Goal: Information Seeking & Learning: Find specific fact

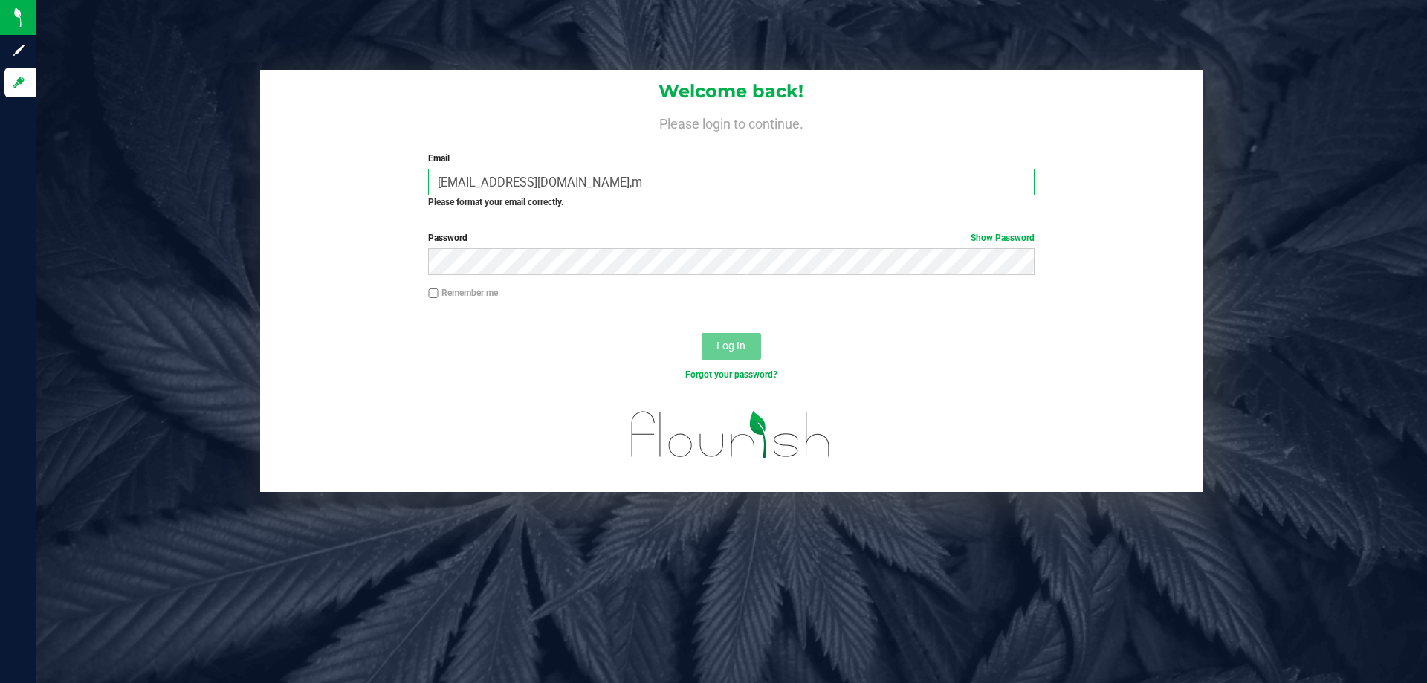
click at [591, 175] on input "[EMAIL_ADDRESS][DOMAIN_NAME],m" at bounding box center [731, 182] width 606 height 27
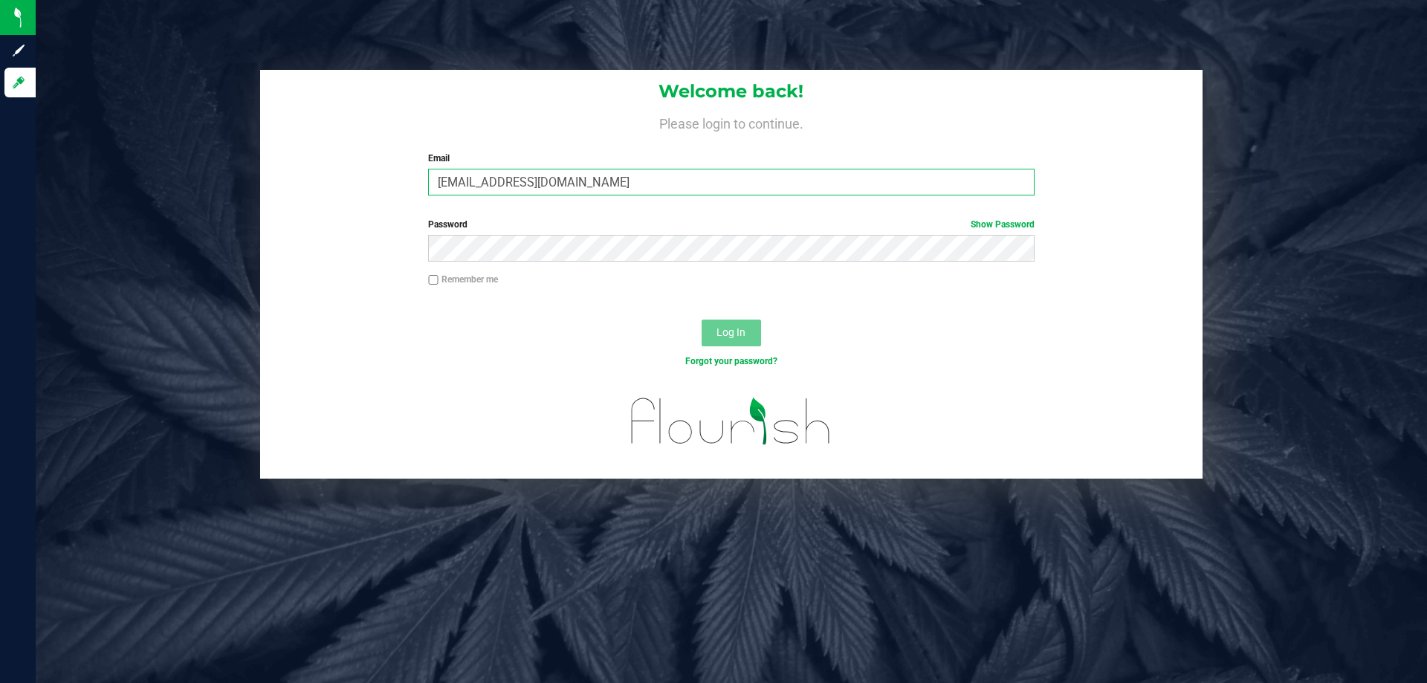
type input "[EMAIL_ADDRESS][DOMAIN_NAME]"
click at [702, 320] on button "Log In" at bounding box center [731, 333] width 59 height 27
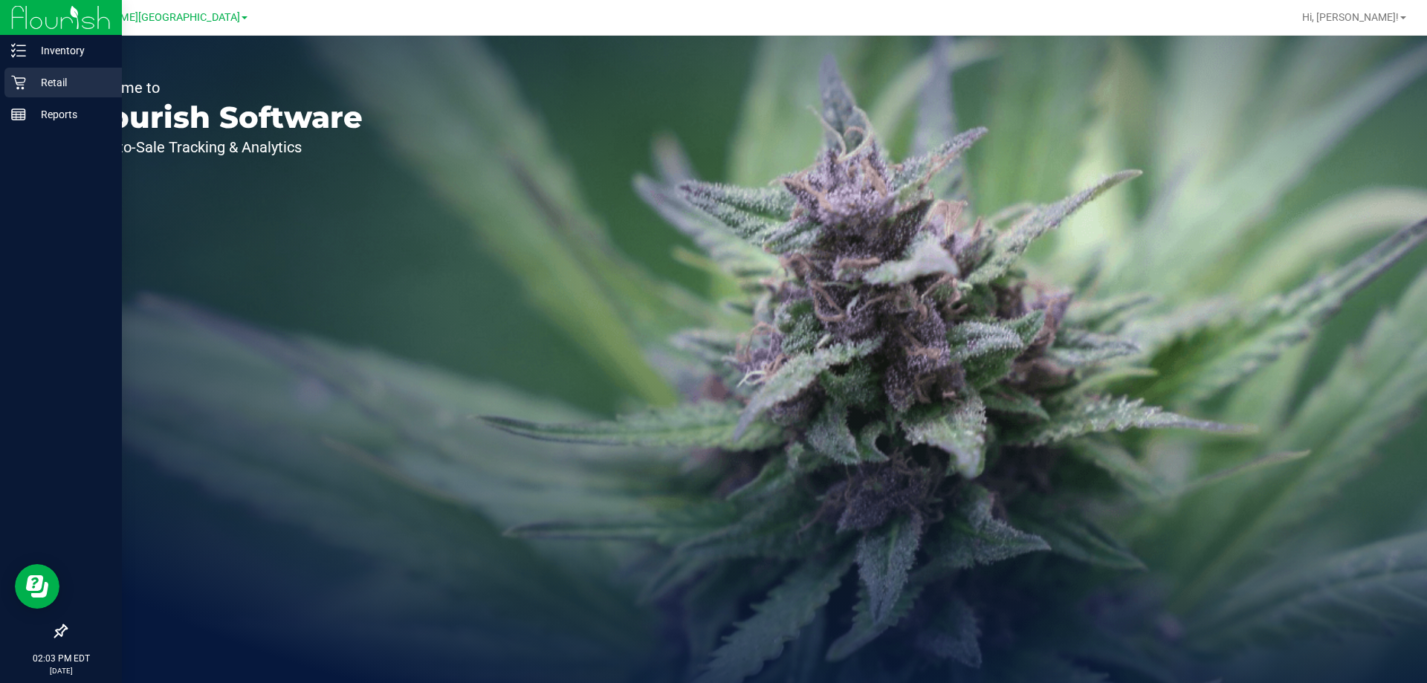
click at [29, 81] on p "Retail" at bounding box center [70, 83] width 89 height 18
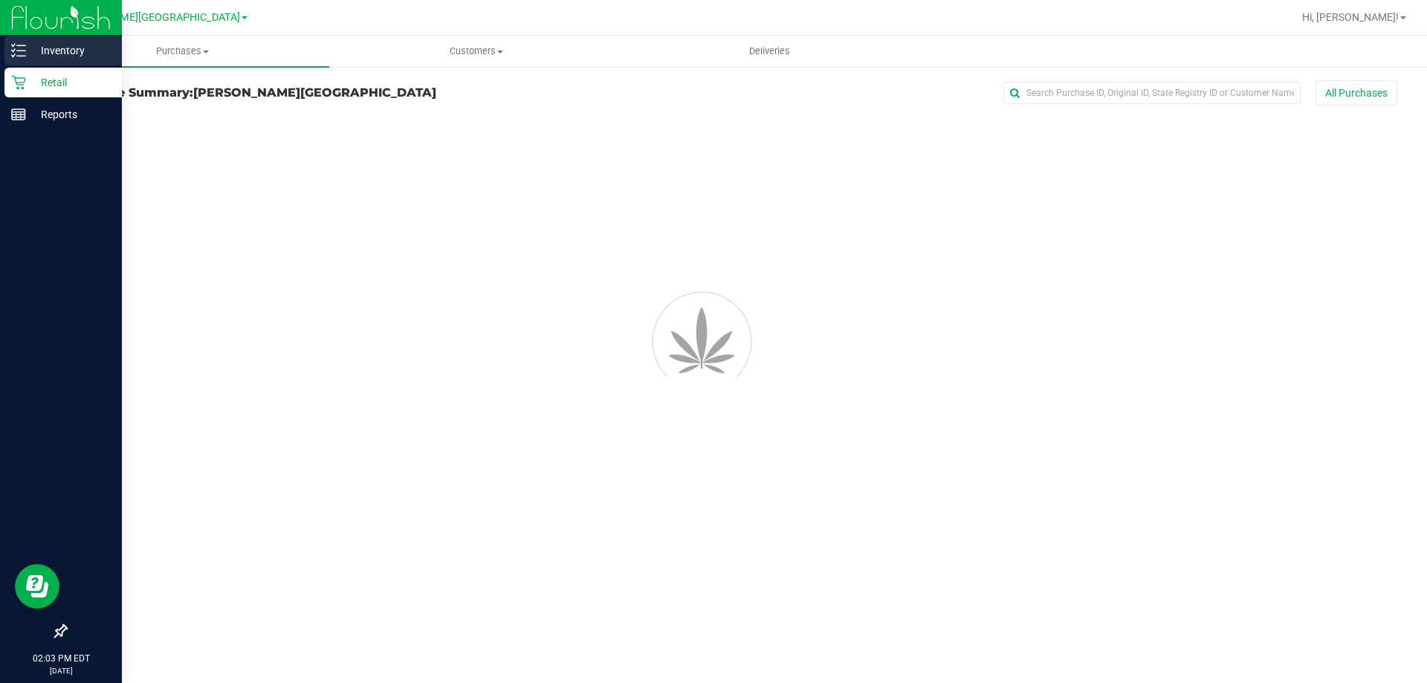
click at [51, 43] on p "Inventory" at bounding box center [70, 51] width 89 height 18
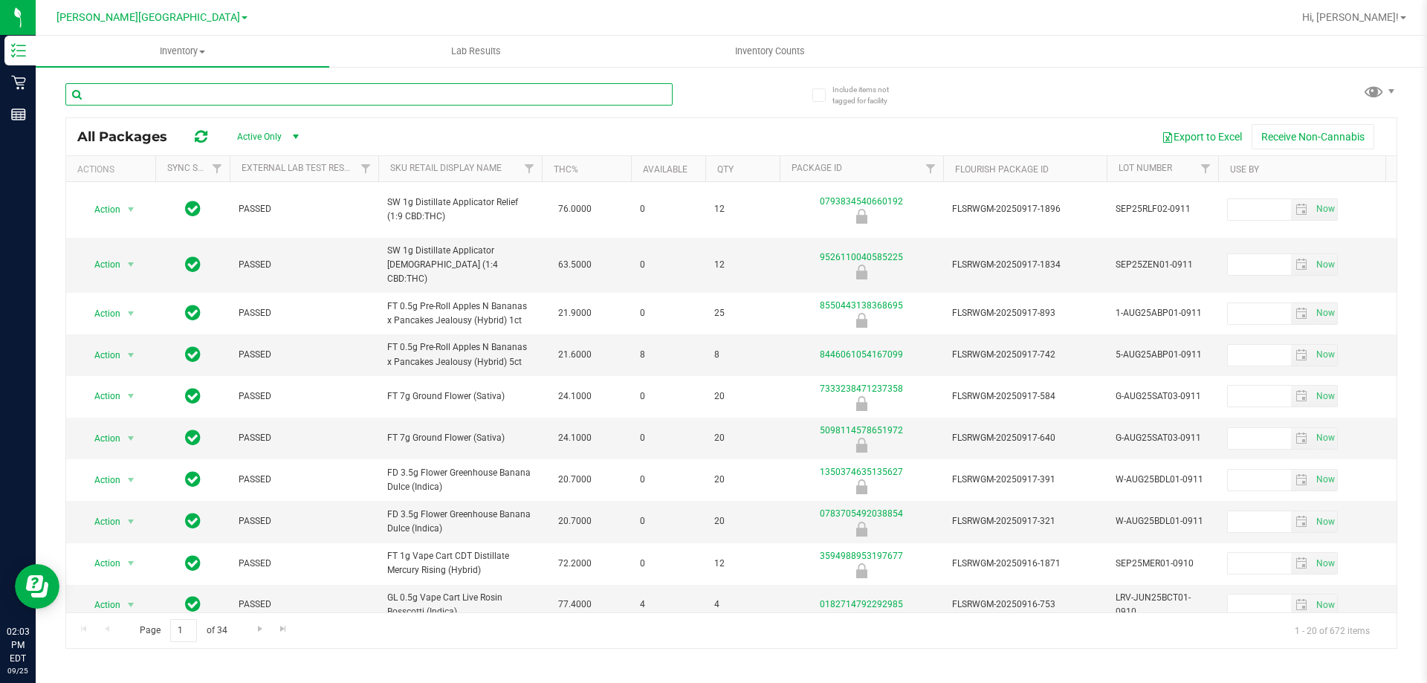
click at [198, 89] on input "text" at bounding box center [368, 94] width 607 height 22
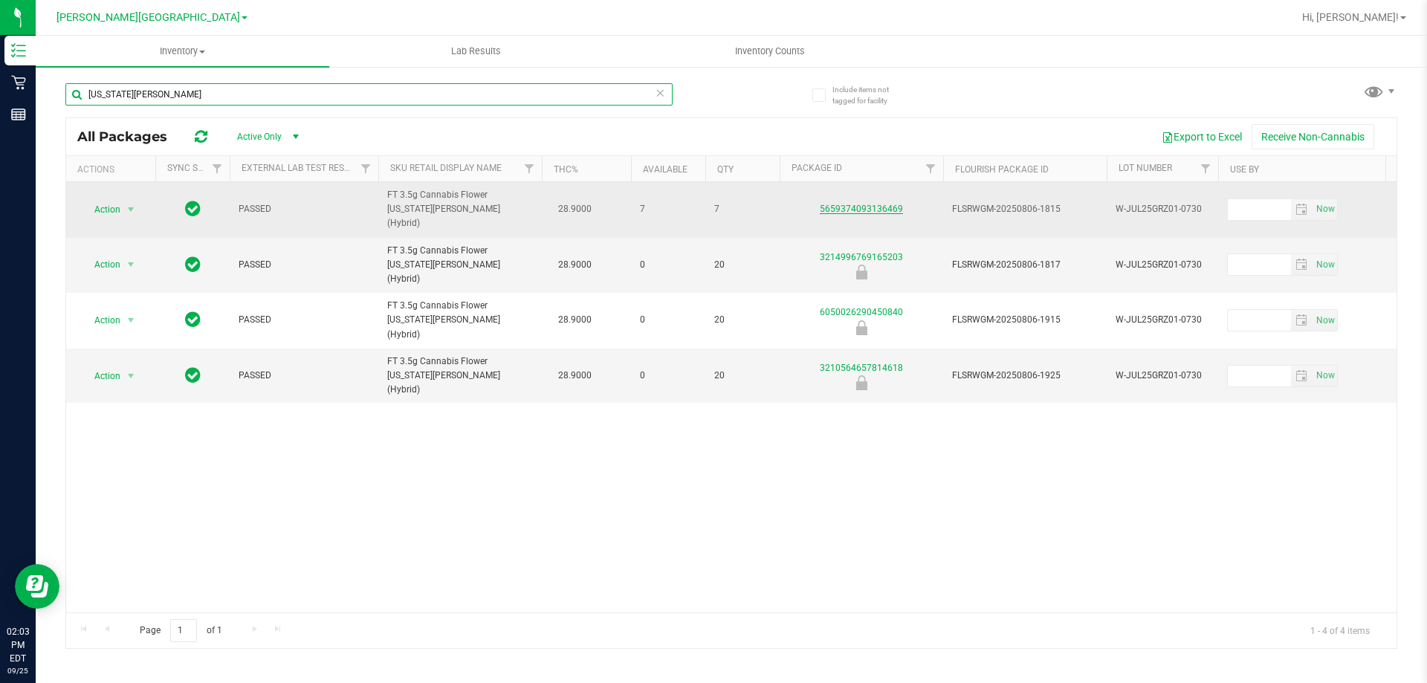
type input "[US_STATE][PERSON_NAME]"
click at [873, 204] on link "5659374093136469" at bounding box center [861, 209] width 83 height 10
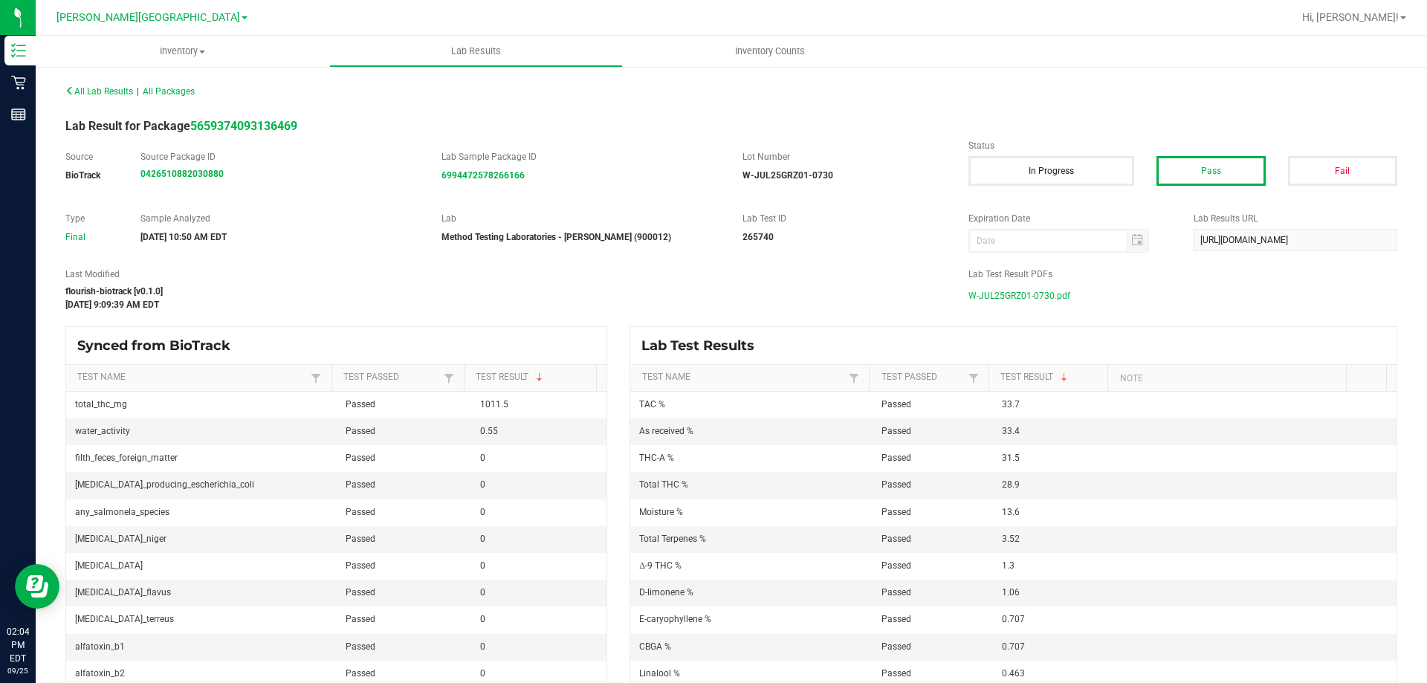
click at [1015, 294] on span "W-JUL25GRZ01-0730.pdf" at bounding box center [1020, 296] width 102 height 22
